Goal: Information Seeking & Learning: Learn about a topic

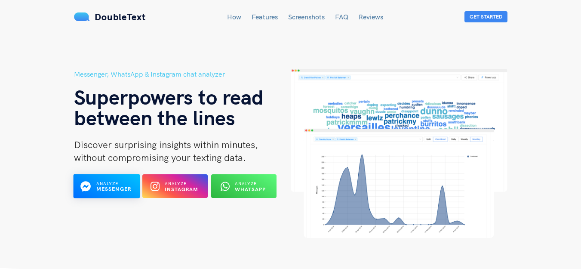
click at [102, 188] on b "Messenger" at bounding box center [113, 189] width 35 height 6
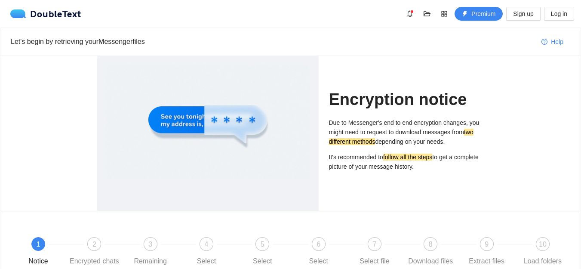
drag, startPoint x: 574, startPoint y: 58, endPoint x: 587, endPoint y: 73, distance: 19.5
click at [581, 73] on html "DoubleText Premium Sign up Log in Let's begin by retrieving your Messenger file…" at bounding box center [290, 134] width 581 height 269
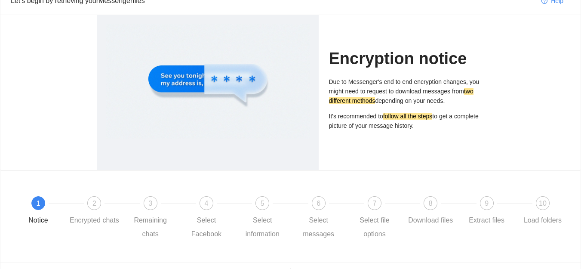
scroll to position [42, 0]
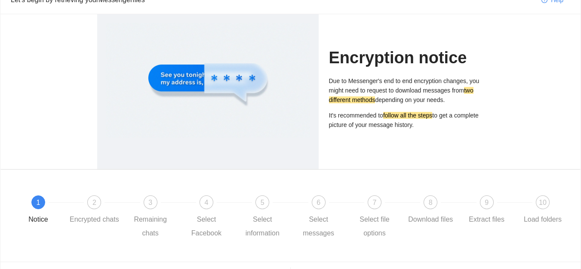
click at [38, 201] on span "1" at bounding box center [39, 202] width 4 height 7
click at [283, 53] on div at bounding box center [208, 80] width 204 height 115
click at [527, 92] on div "Encryption notice Due to Messenger's end to end encryption changes, you might n…" at bounding box center [290, 91] width 580 height 155
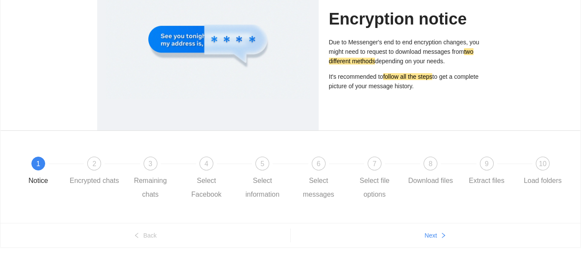
scroll to position [92, 0]
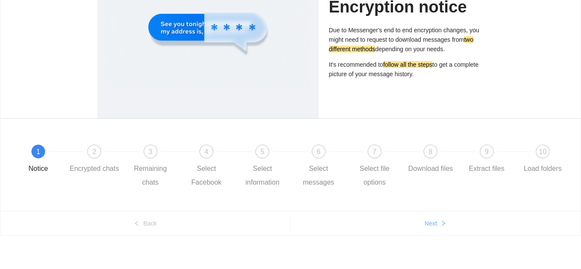
click at [437, 219] on button "Next" at bounding box center [436, 223] width 290 height 14
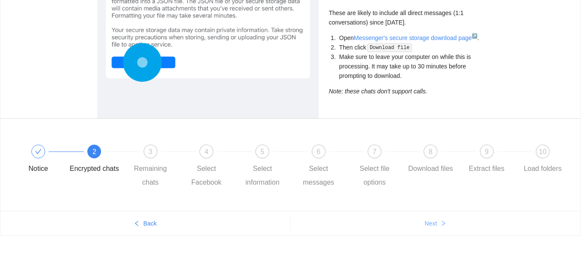
click at [430, 222] on span "Next" at bounding box center [431, 222] width 12 height 9
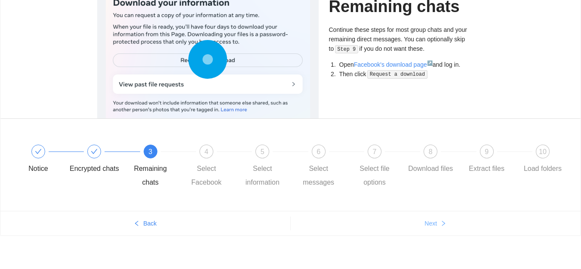
click at [430, 222] on span "Next" at bounding box center [431, 222] width 12 height 9
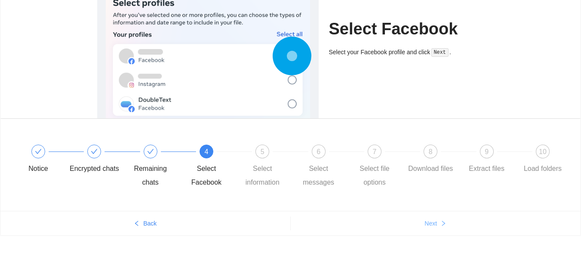
click at [430, 222] on span "Next" at bounding box center [431, 222] width 12 height 9
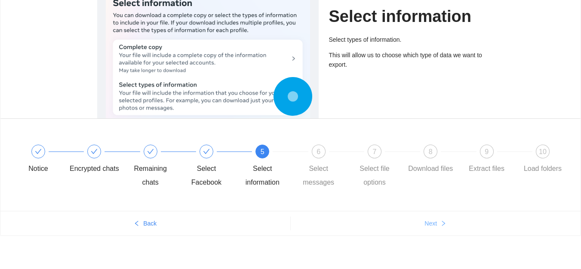
click at [430, 222] on span "Next" at bounding box center [431, 222] width 12 height 9
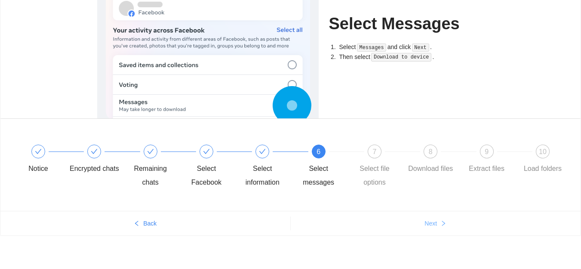
click at [430, 222] on span "Next" at bounding box center [431, 222] width 12 height 9
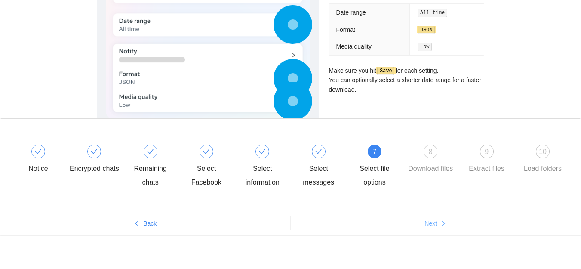
click at [430, 222] on span "Next" at bounding box center [431, 222] width 12 height 9
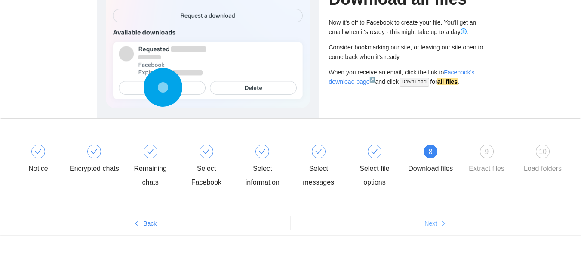
click at [430, 222] on span "Next" at bounding box center [431, 222] width 12 height 9
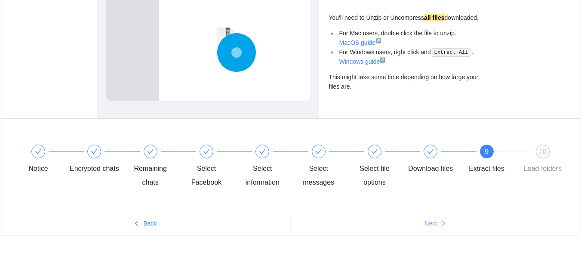
click at [430, 222] on span "Next" at bounding box center [431, 222] width 12 height 9
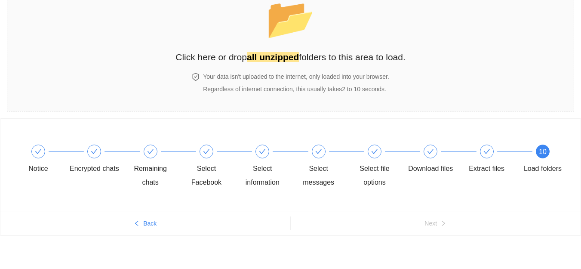
scroll to position [56, 0]
click at [264, 55] on strong "all unzipped" at bounding box center [273, 57] width 52 height 10
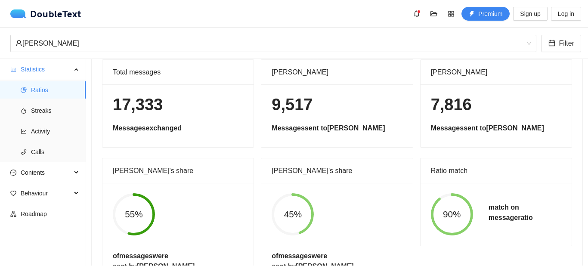
scroll to position [52, 0]
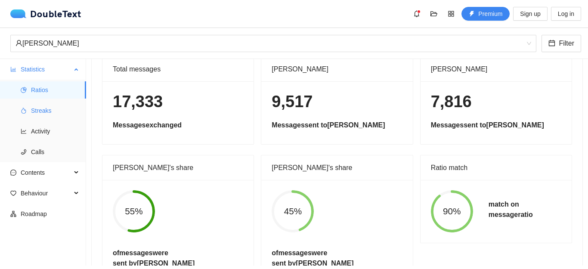
click at [44, 116] on span "Streaks" at bounding box center [55, 110] width 48 height 17
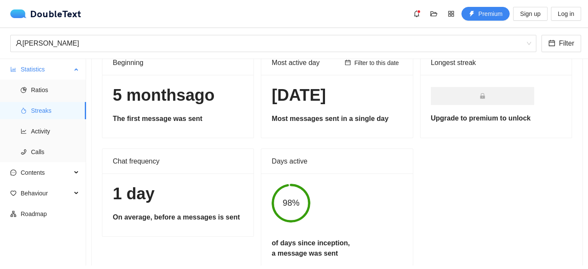
scroll to position [46, 0]
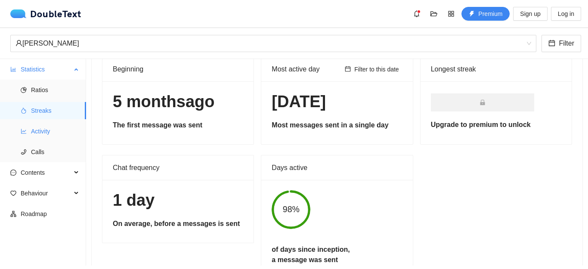
click at [48, 126] on span "Activity" at bounding box center [55, 131] width 48 height 17
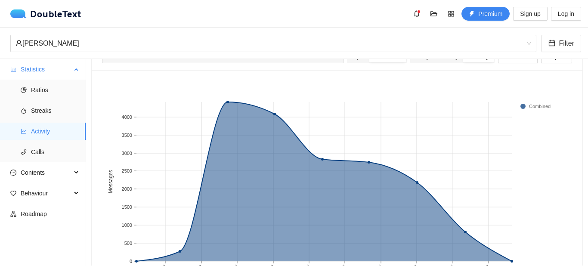
scroll to position [52, 0]
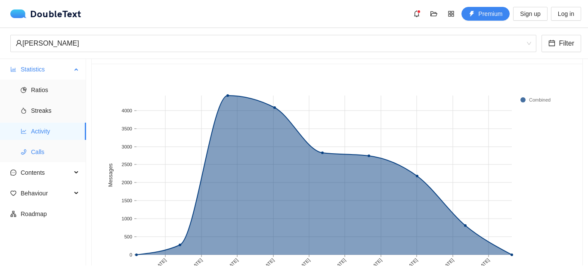
click at [51, 150] on span "Calls" at bounding box center [55, 151] width 48 height 17
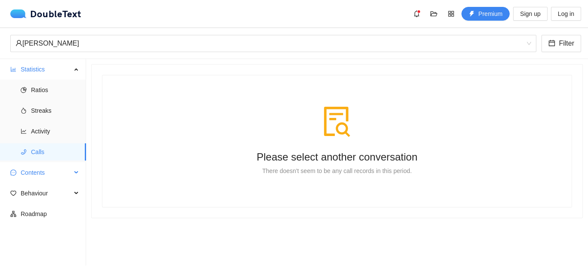
click at [53, 171] on span "Contents" at bounding box center [46, 172] width 51 height 17
click at [60, 192] on span "Word Cloud" at bounding box center [55, 193] width 48 height 17
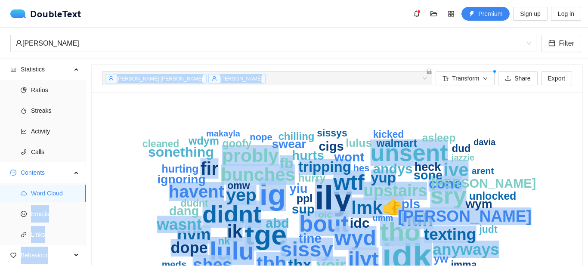
drag, startPoint x: 86, startPoint y: 188, endPoint x: 92, endPoint y: 194, distance: 8.8
click at [92, 194] on section "Statistics Ratios Streaks Activity Calls Contents Word Cloud Emojis Links Behav…" at bounding box center [294, 162] width 588 height 206
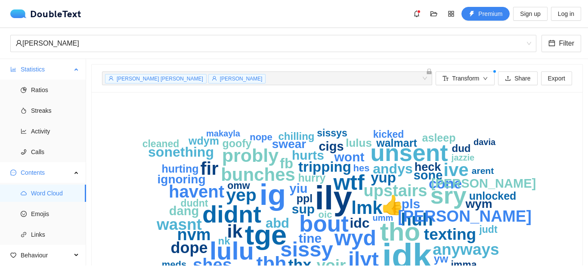
drag, startPoint x: 92, startPoint y: 194, endPoint x: 74, endPoint y: 67, distance: 128.2
click at [74, 67] on div "Statistics" at bounding box center [43, 69] width 86 height 17
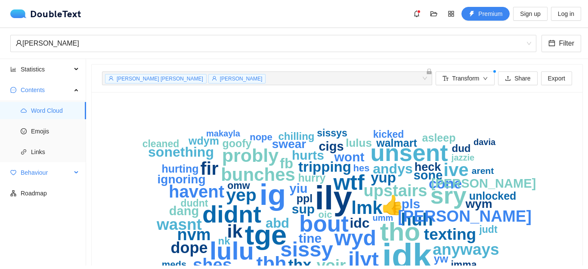
click at [68, 170] on span "Behaviour" at bounding box center [46, 172] width 51 height 17
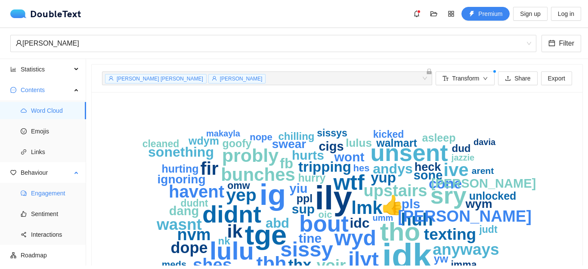
click at [59, 195] on span "Engagement" at bounding box center [55, 193] width 48 height 17
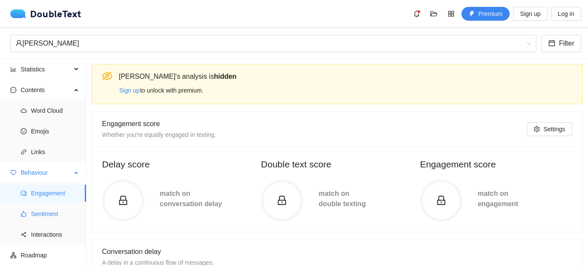
drag, startPoint x: 52, startPoint y: 212, endPoint x: 47, endPoint y: 212, distance: 5.2
click at [52, 212] on span "Sentiment" at bounding box center [55, 213] width 48 height 17
click at [47, 212] on span "Sentiment" at bounding box center [55, 213] width 48 height 17
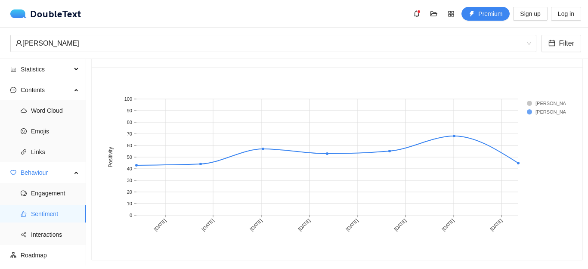
scroll to position [509, 0]
click at [31, 255] on span "Roadmap" at bounding box center [50, 254] width 58 height 17
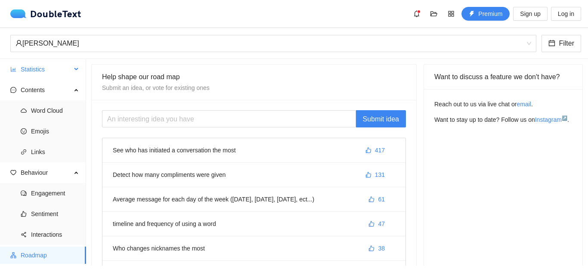
click at [75, 68] on div "Statistics" at bounding box center [43, 69] width 86 height 17
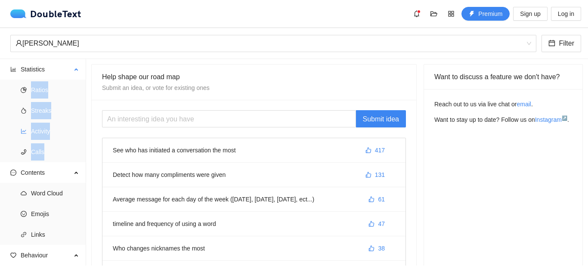
click at [48, 131] on span "Activity" at bounding box center [55, 131] width 48 height 17
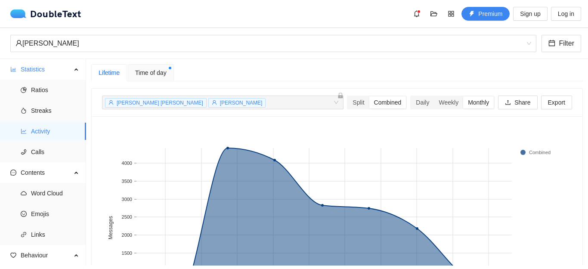
click at [208, 106] on span "Joshua Baker" at bounding box center [237, 102] width 58 height 9
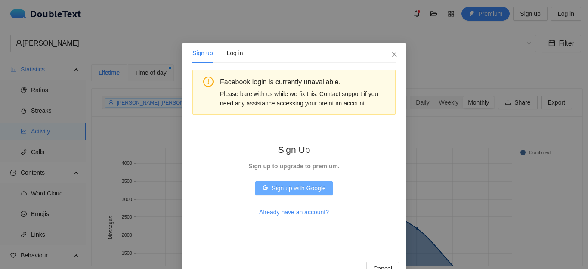
click at [307, 185] on span "Sign up with Google" at bounding box center [298, 187] width 54 height 9
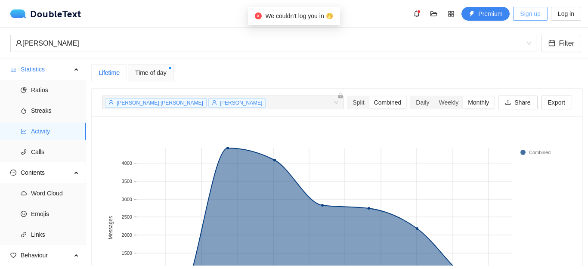
click at [521, 13] on span "Sign up" at bounding box center [530, 13] width 20 height 9
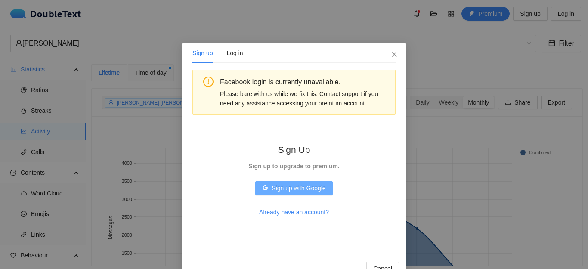
click at [305, 187] on span "Sign up with Google" at bounding box center [298, 187] width 54 height 9
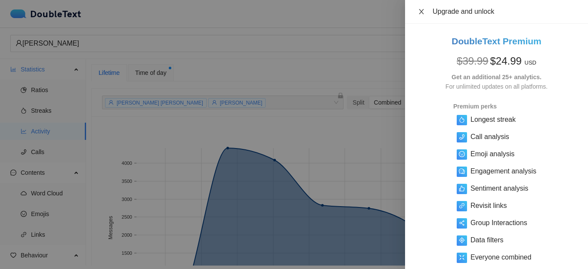
click at [422, 11] on icon "close" at bounding box center [421, 11] width 7 height 7
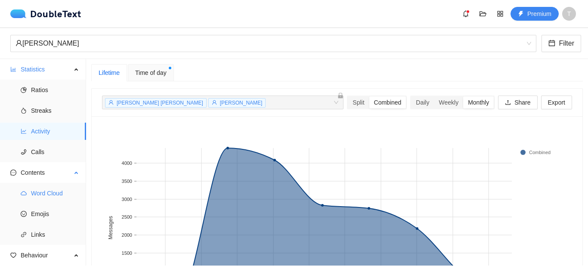
click at [66, 196] on span "Word Cloud" at bounding box center [55, 193] width 48 height 17
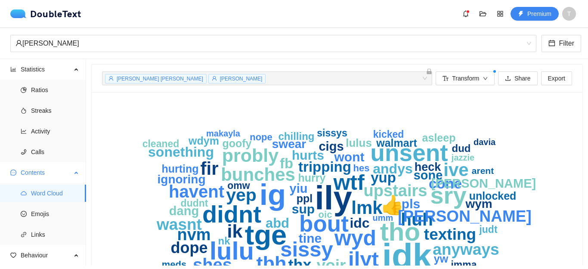
click at [77, 171] on div "Contents" at bounding box center [43, 172] width 86 height 17
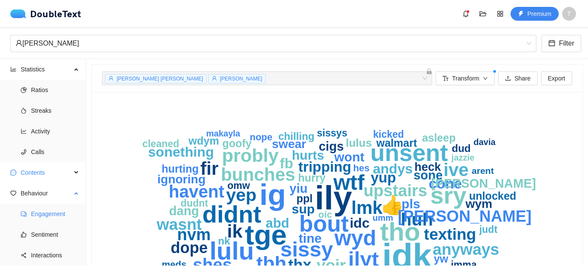
click at [60, 213] on span "Engagement" at bounding box center [55, 213] width 48 height 17
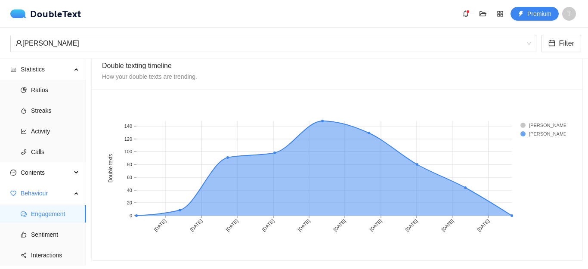
scroll to position [756, 0]
click at [58, 233] on span "Sentiment" at bounding box center [55, 234] width 48 height 17
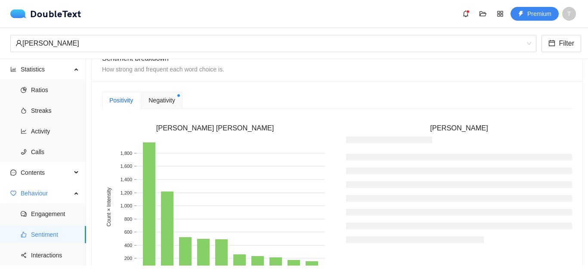
scroll to position [185, 0]
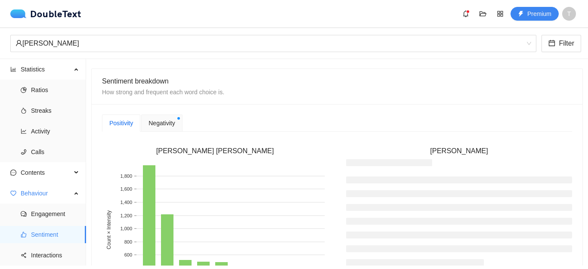
click at [158, 122] on span "Negativity" at bounding box center [161, 122] width 26 height 9
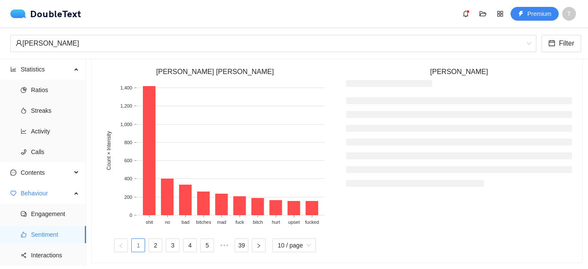
scroll to position [273, 0]
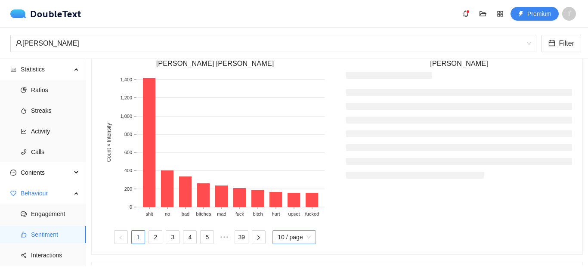
click at [284, 234] on span "10 / page" at bounding box center [293, 237] width 33 height 13
click at [289, 219] on div "20 / page" at bounding box center [293, 219] width 33 height 9
click at [151, 235] on link "2" at bounding box center [155, 237] width 13 height 13
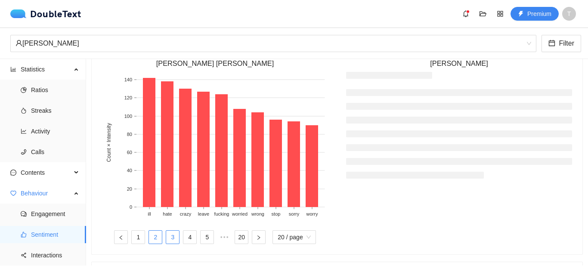
click at [166, 237] on link "3" at bounding box center [172, 237] width 13 height 13
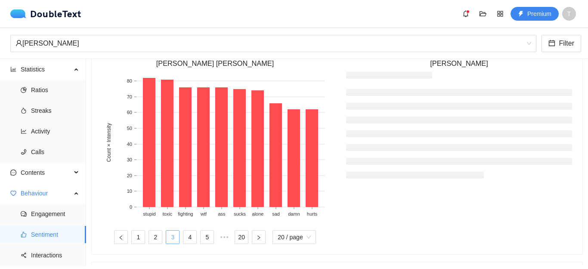
click at [175, 235] on link "3" at bounding box center [172, 237] width 13 height 13
click at [188, 235] on link "4" at bounding box center [189, 237] width 13 height 13
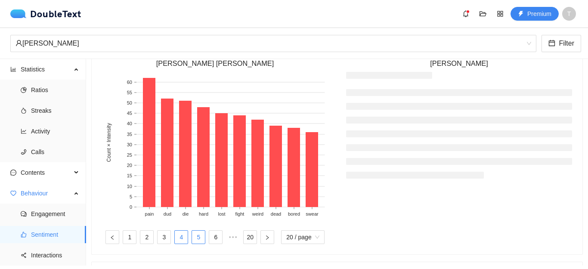
click at [196, 235] on link "5" at bounding box center [198, 237] width 13 height 13
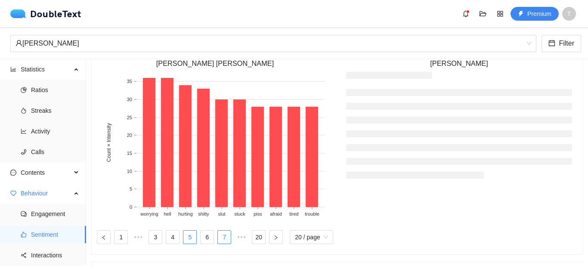
click at [209, 234] on link "6" at bounding box center [206, 237] width 13 height 13
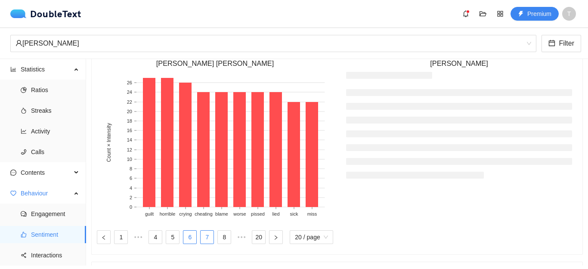
click at [209, 240] on link "7" at bounding box center [206, 237] width 13 height 13
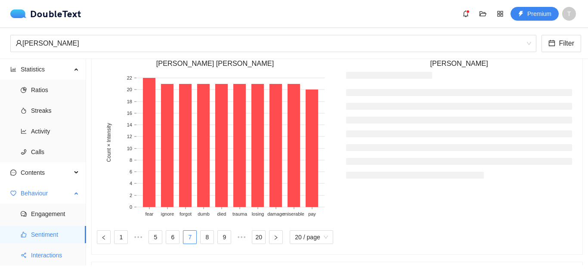
click at [61, 250] on span "Interactions" at bounding box center [55, 254] width 48 height 17
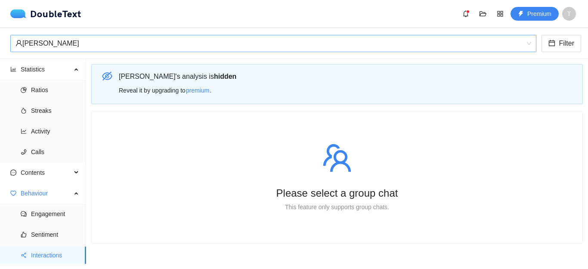
click at [121, 48] on div "Joshua Baker" at bounding box center [269, 43] width 508 height 16
click at [52, 161] on ul "Ratios Streaks Activity Calls" at bounding box center [43, 121] width 86 height 83
click at [482, 10] on button "button" at bounding box center [483, 14] width 14 height 14
click at [502, 8] on button "button" at bounding box center [500, 14] width 14 height 14
